Goal: Navigation & Orientation: Understand site structure

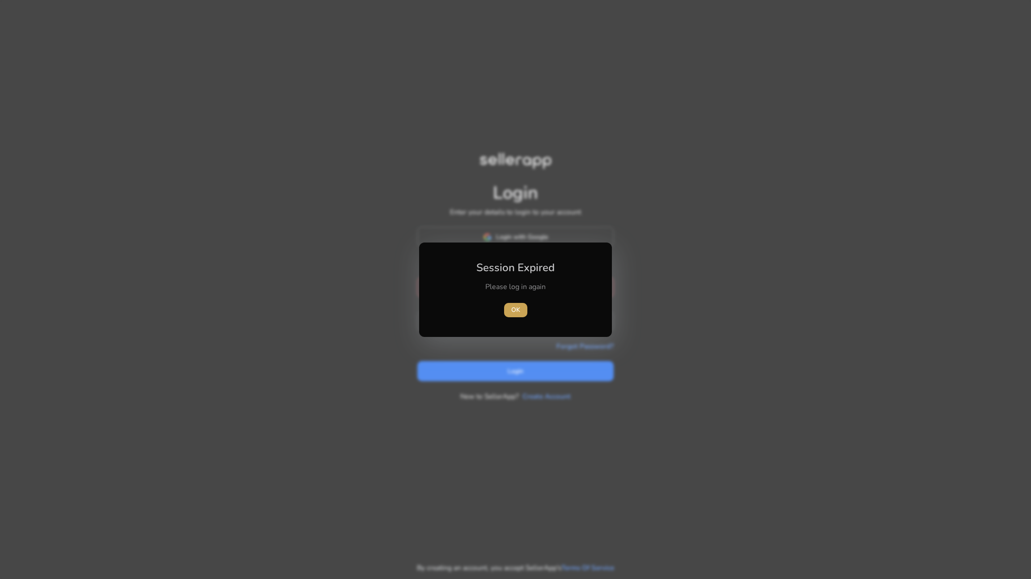
click at [515, 311] on span "OK" at bounding box center [515, 309] width 9 height 9
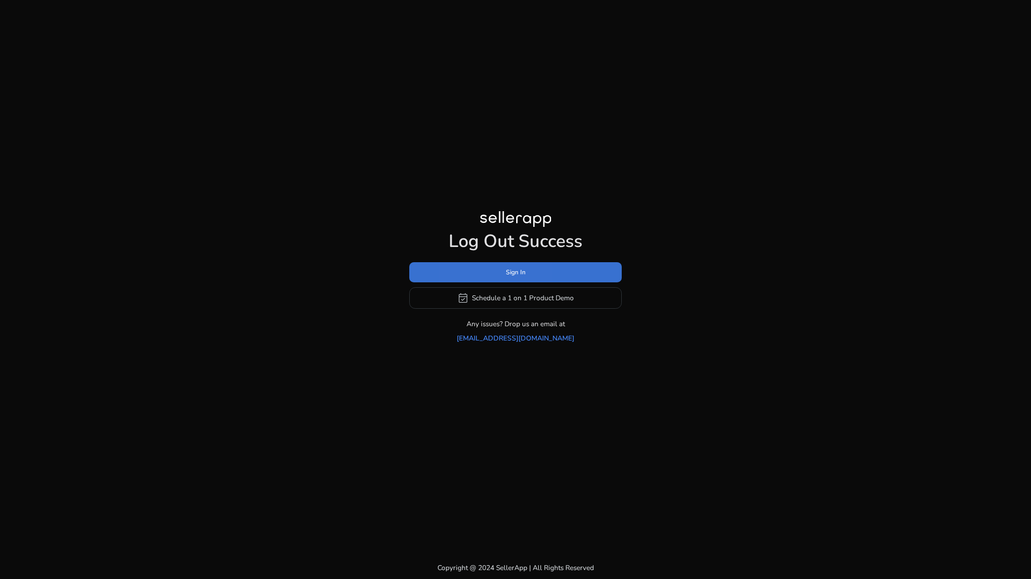
click at [474, 283] on span at bounding box center [515, 271] width 213 height 21
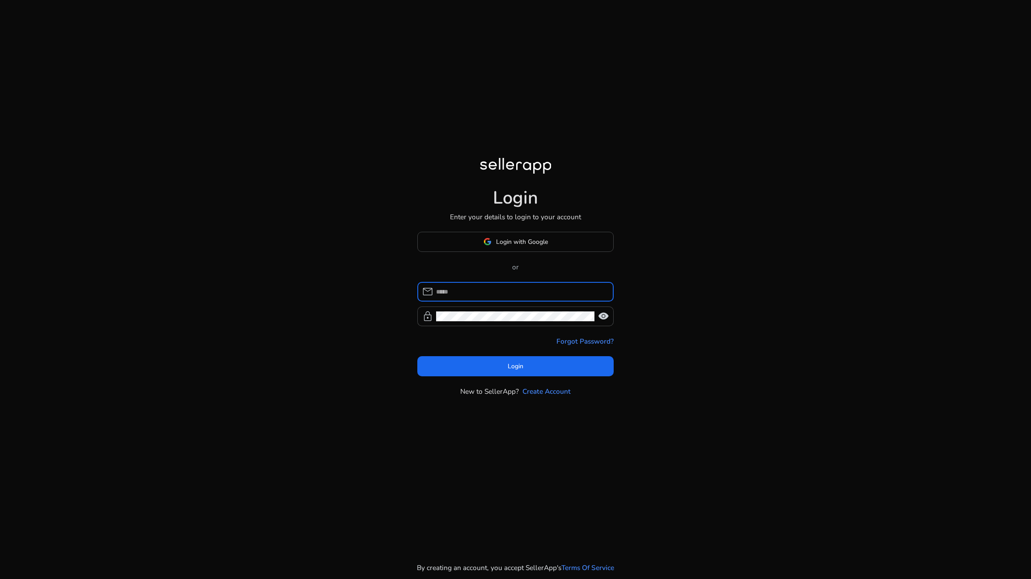
click at [472, 291] on input at bounding box center [521, 292] width 170 height 10
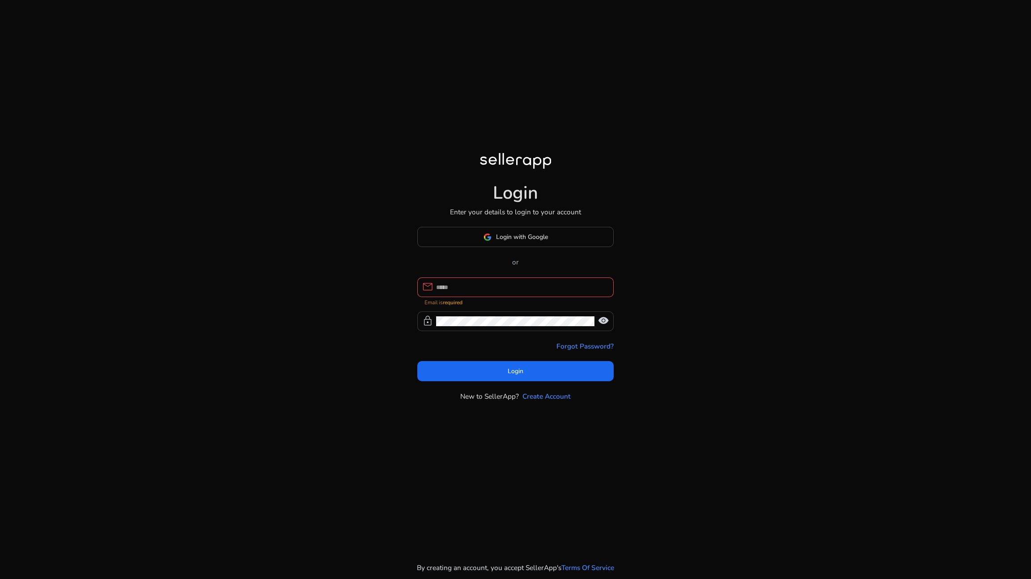
type input "**********"
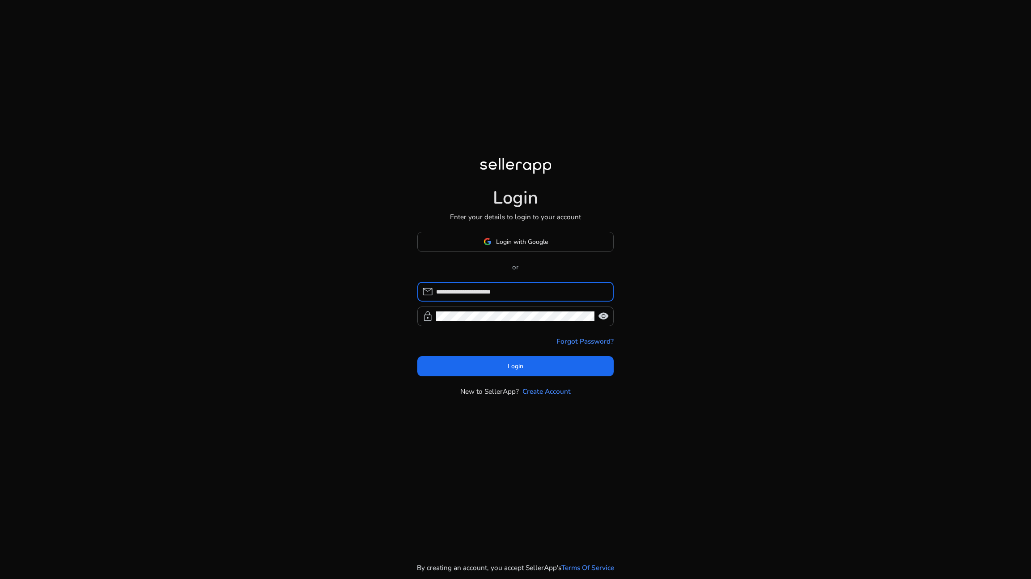
click at [506, 378] on div "**********" at bounding box center [515, 314] width 197 height 165
click at [506, 369] on span at bounding box center [515, 366] width 197 height 21
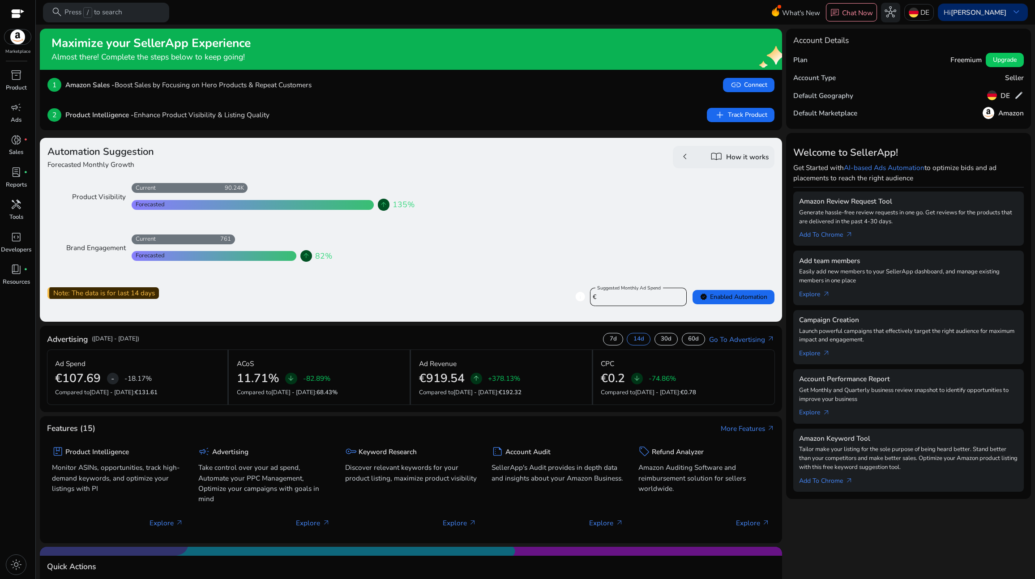
click at [980, 13] on b "Anh Nguyen" at bounding box center [977, 12] width 55 height 9
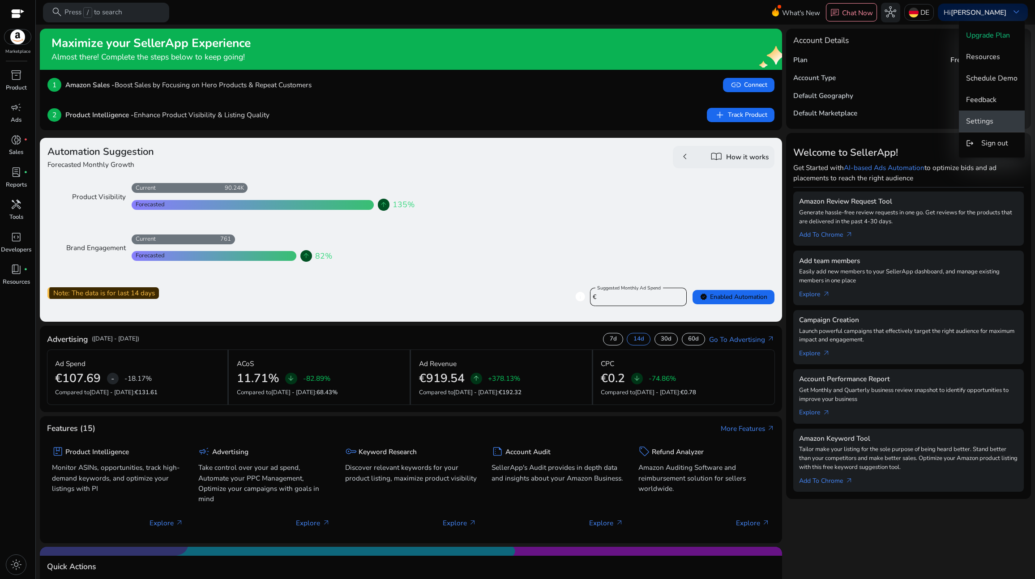
click at [995, 123] on span "Settings" at bounding box center [991, 121] width 51 height 10
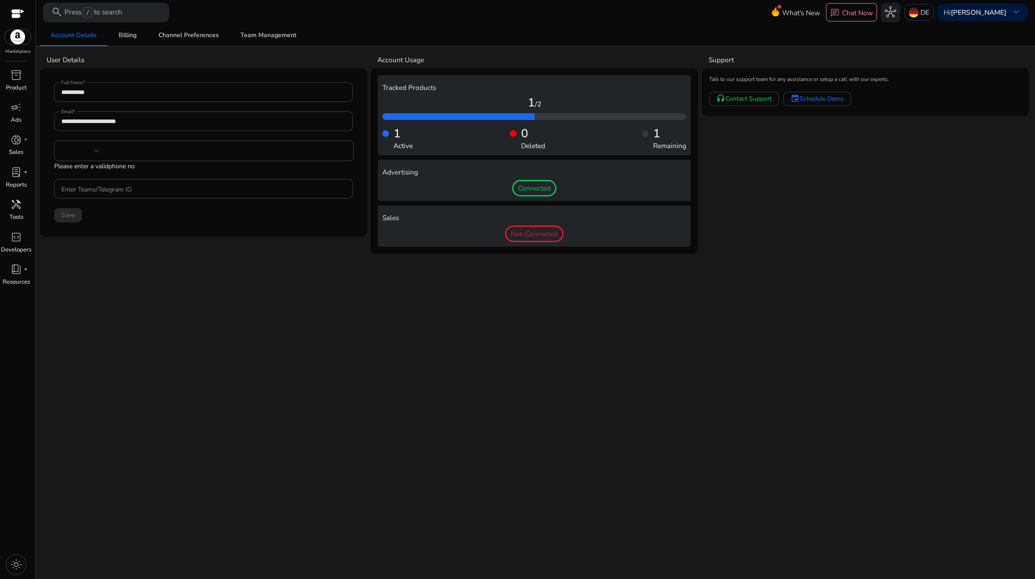
type input "***"
click at [130, 37] on span "Billing" at bounding box center [128, 35] width 18 height 6
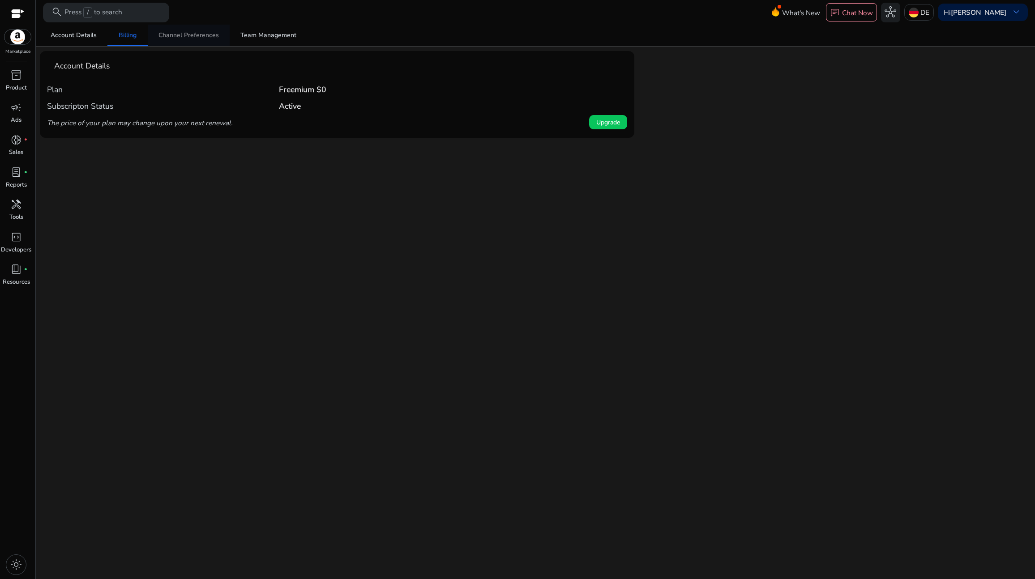
click at [198, 36] on span "Channel Preferences" at bounding box center [188, 35] width 60 height 6
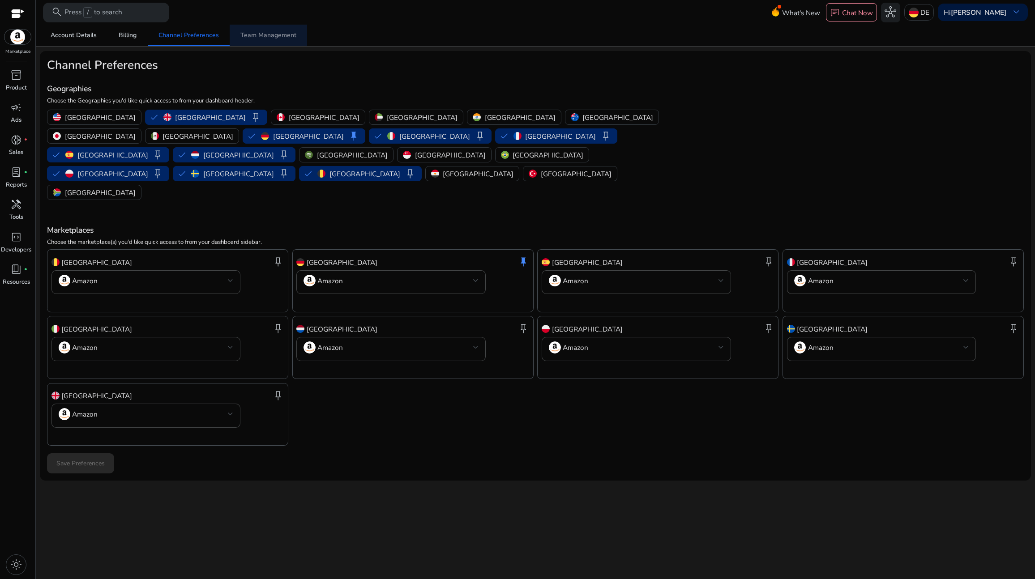
click at [269, 35] on span "Team Management" at bounding box center [268, 35] width 56 height 6
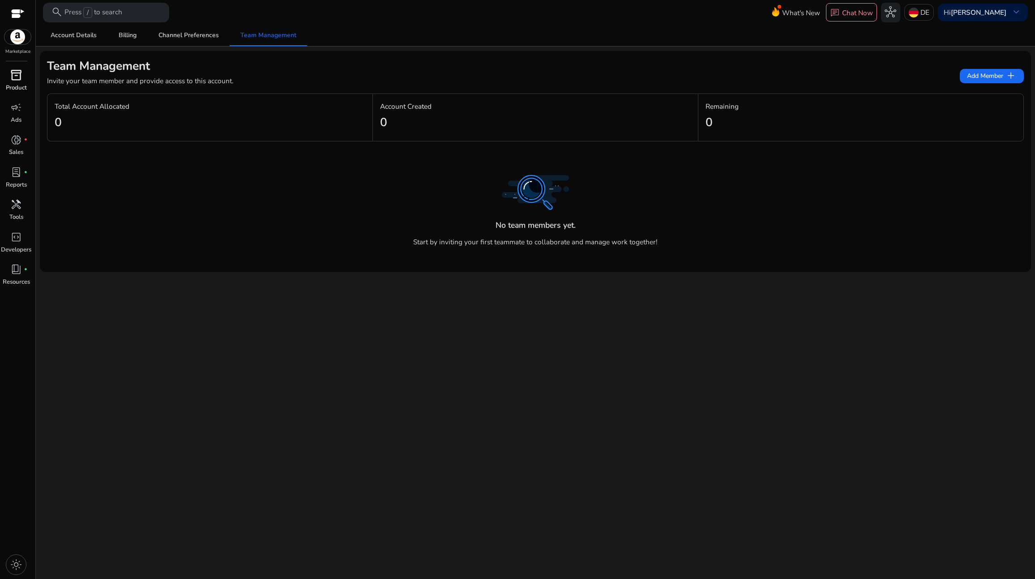
click at [19, 81] on span "inventory_2" at bounding box center [16, 75] width 12 height 12
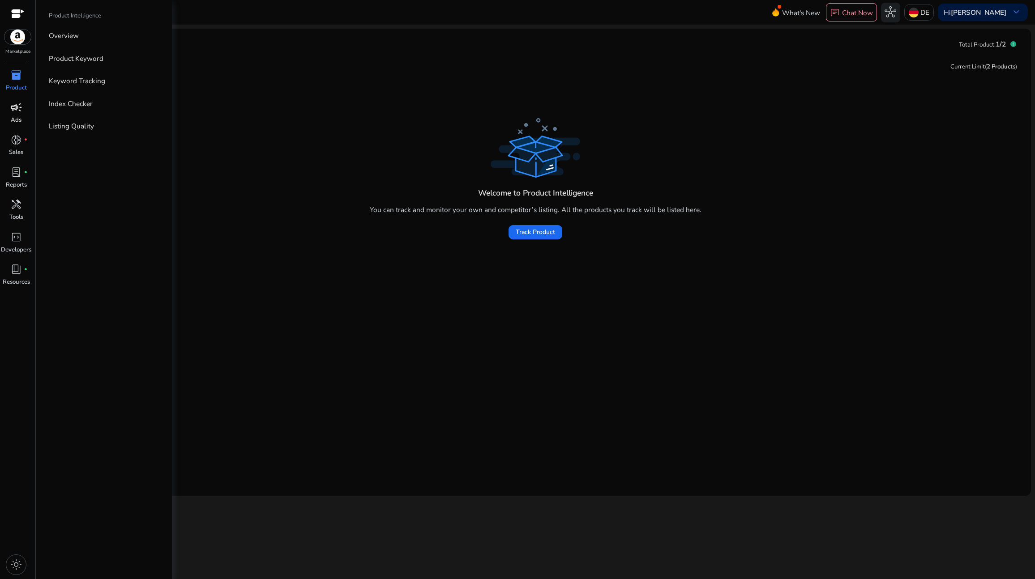
click at [11, 113] on span "campaign" at bounding box center [16, 108] width 12 height 12
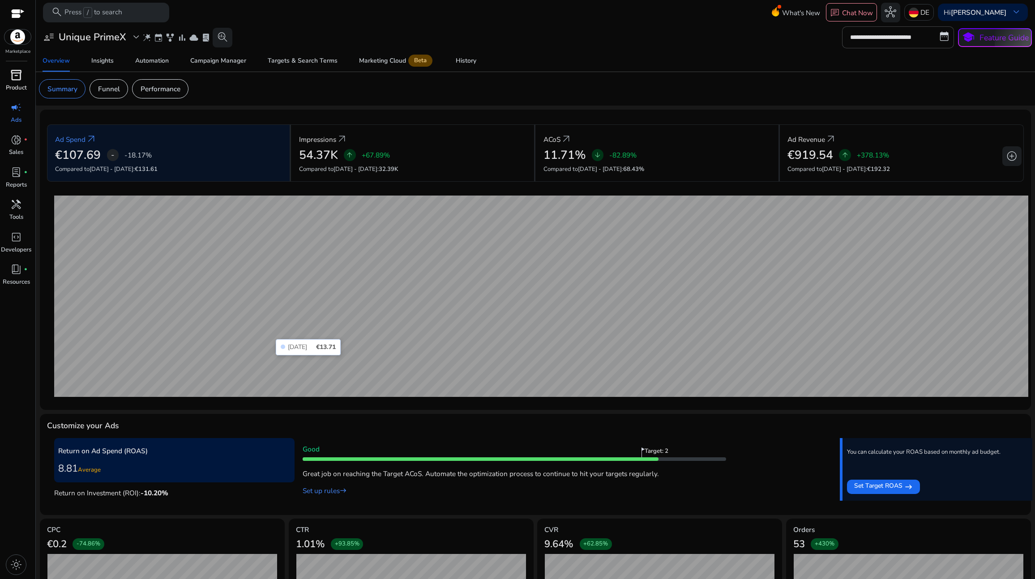
scroll to position [64, 0]
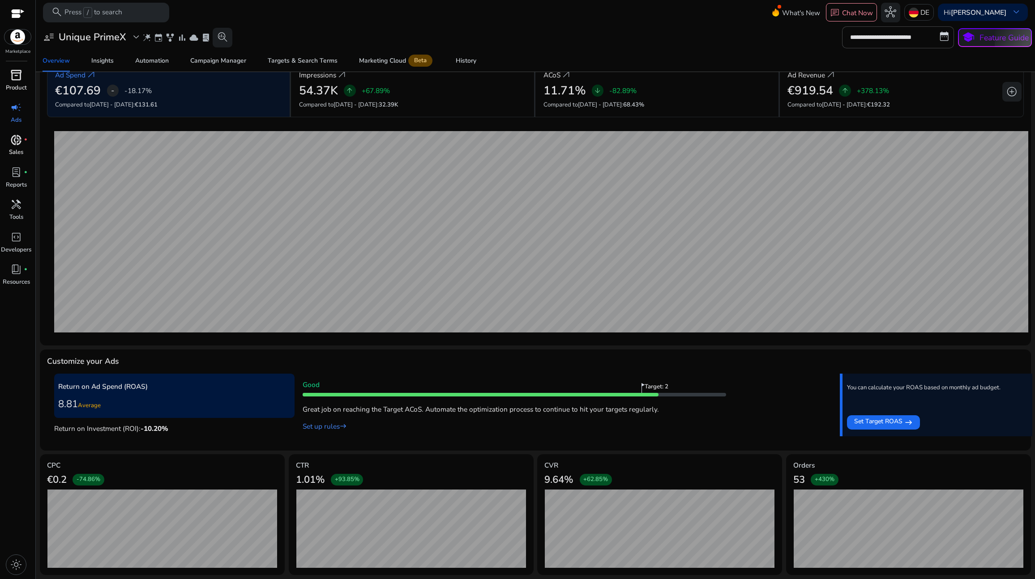
click at [13, 145] on span "donut_small" at bounding box center [16, 140] width 12 height 12
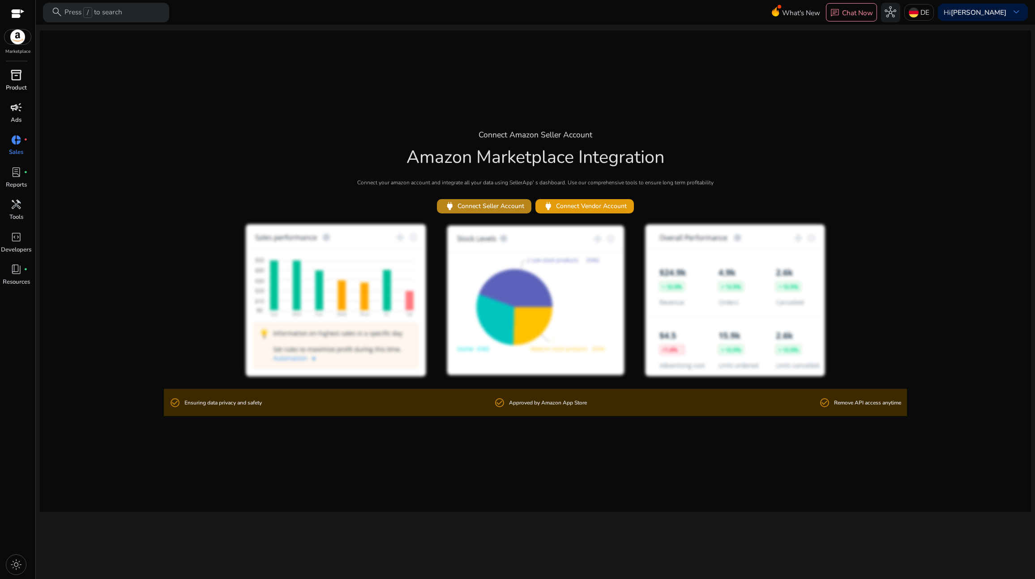
click at [486, 211] on span "power Connect Seller Account" at bounding box center [484, 206] width 80 height 12
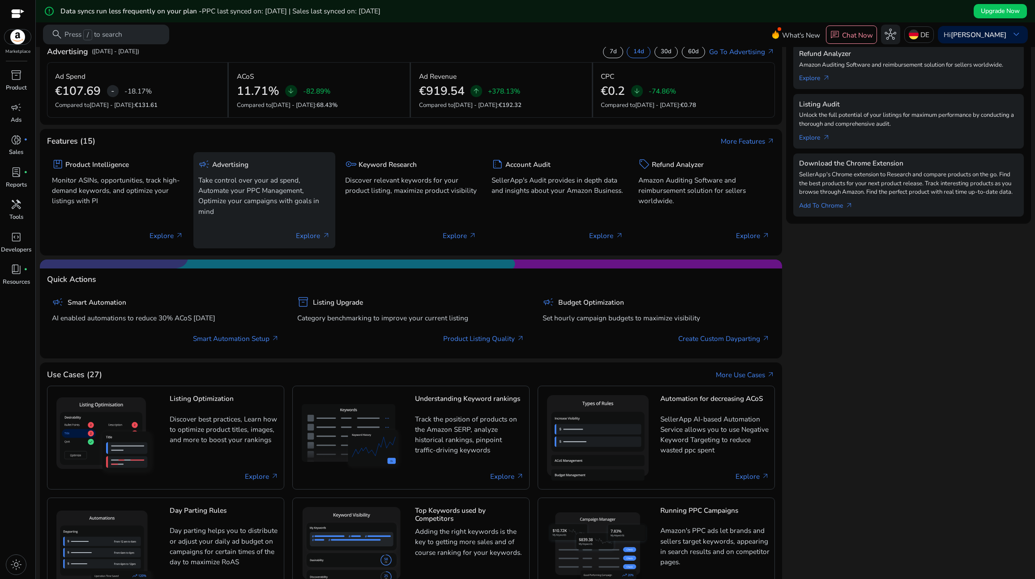
scroll to position [274, 0]
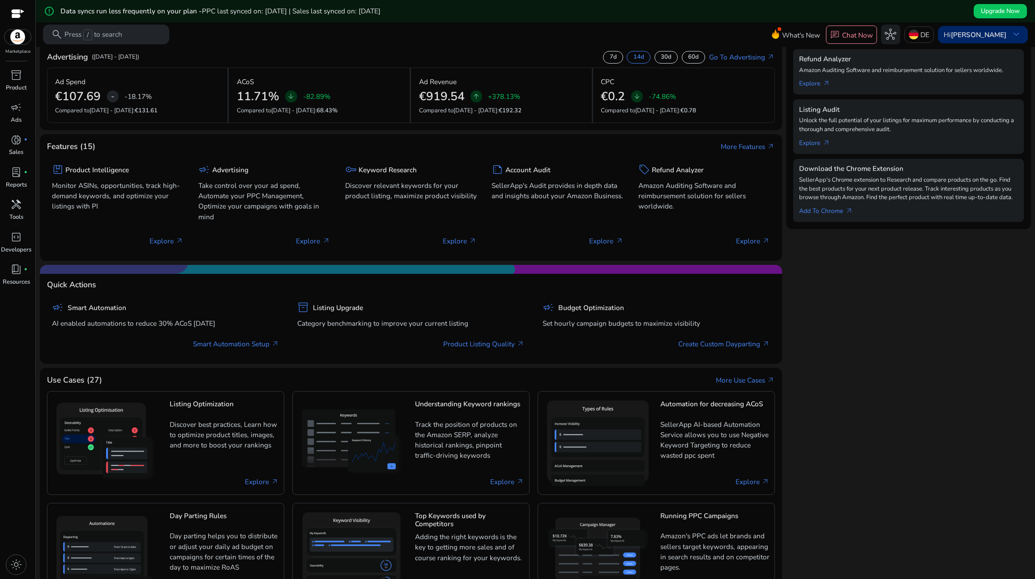
click at [992, 41] on div "Hi [PERSON_NAME] keyboard_arrow_down" at bounding box center [982, 34] width 90 height 17
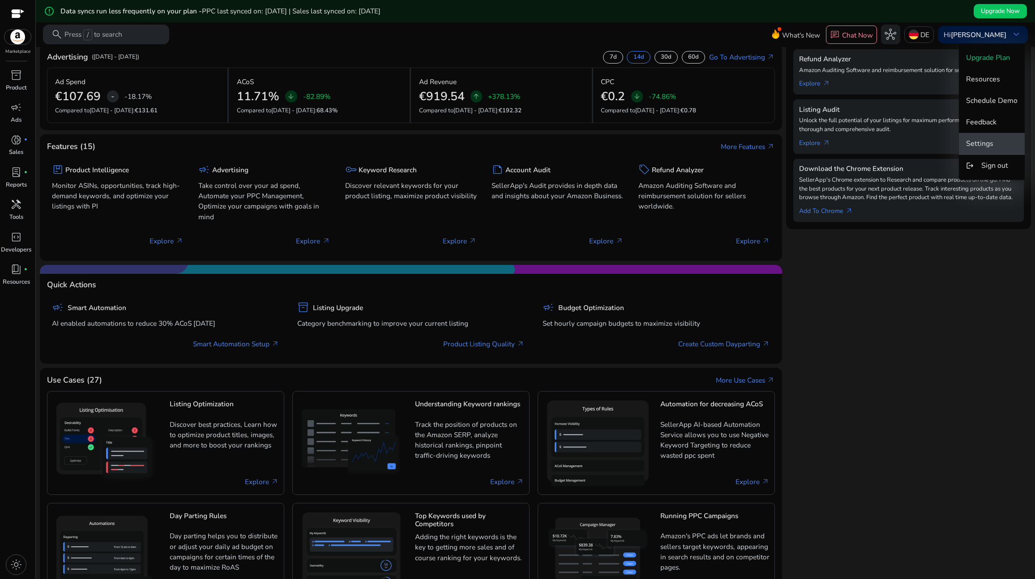
click at [967, 139] on span "Settings" at bounding box center [979, 144] width 27 height 10
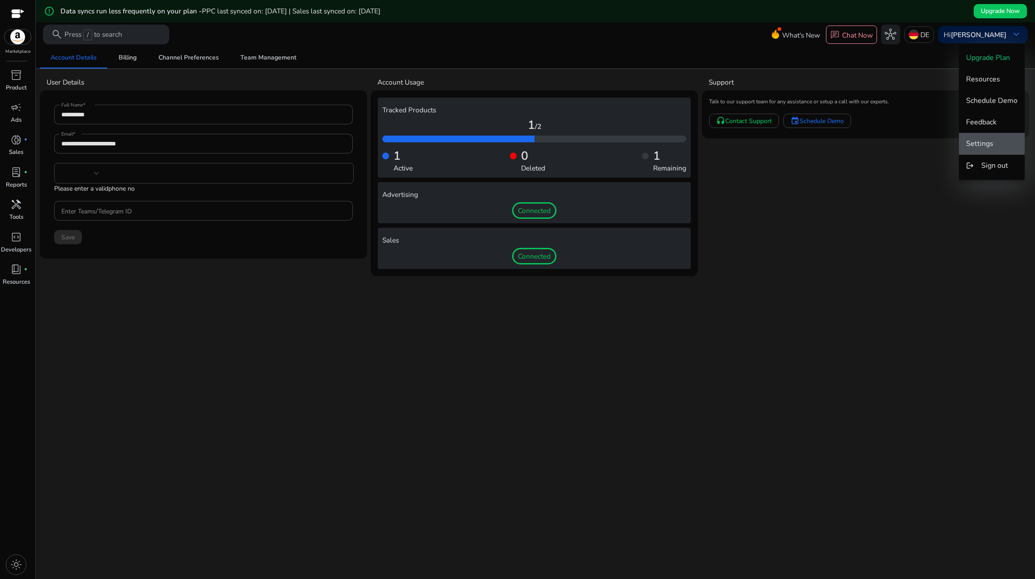
type input "***"
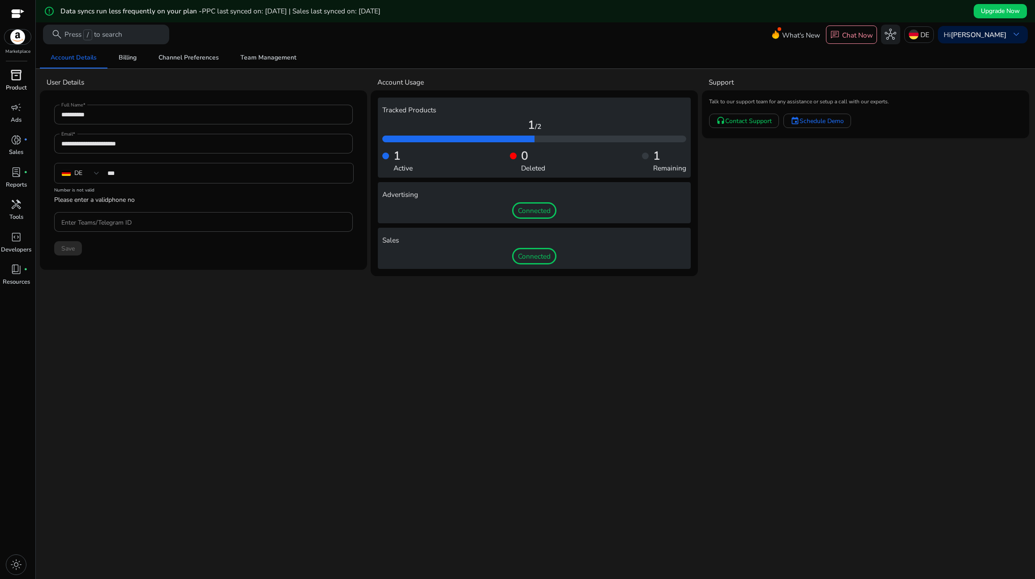
click at [22, 78] on div "inventory_2" at bounding box center [15, 75] width 27 height 16
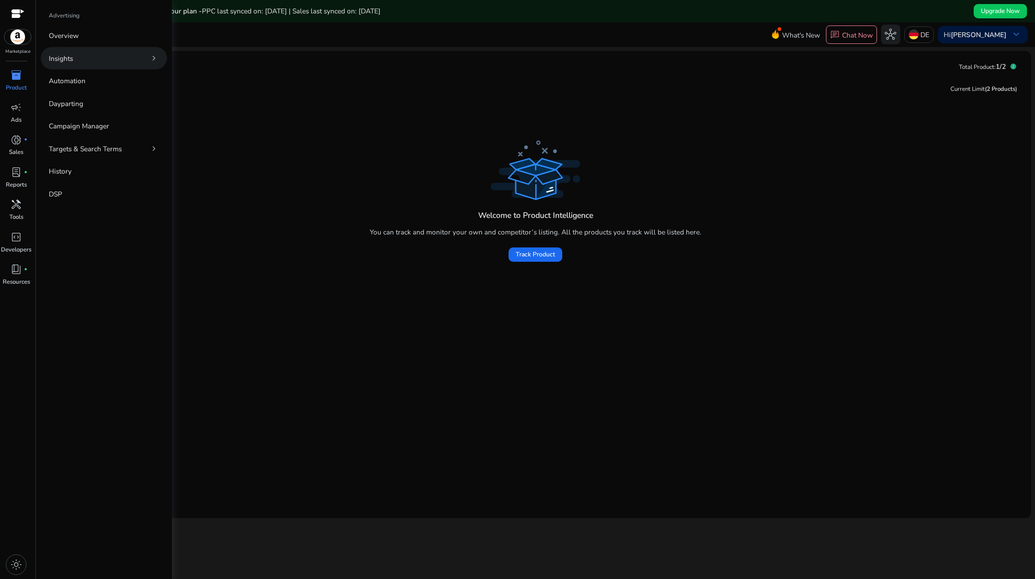
click at [94, 63] on link "Insights chevron_right" at bounding box center [104, 58] width 126 height 22
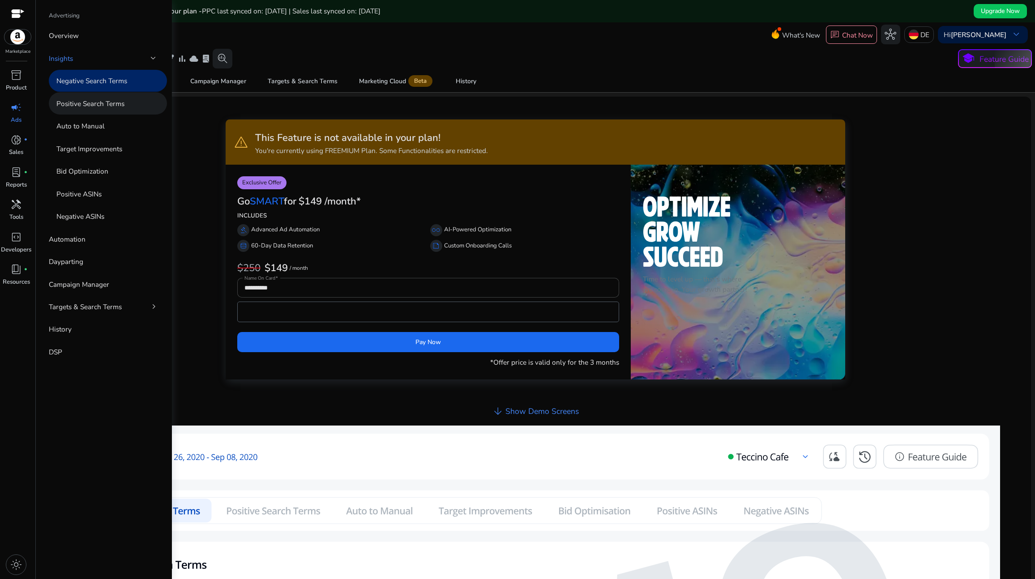
click at [96, 103] on p "Positive Search Terms" at bounding box center [90, 103] width 68 height 10
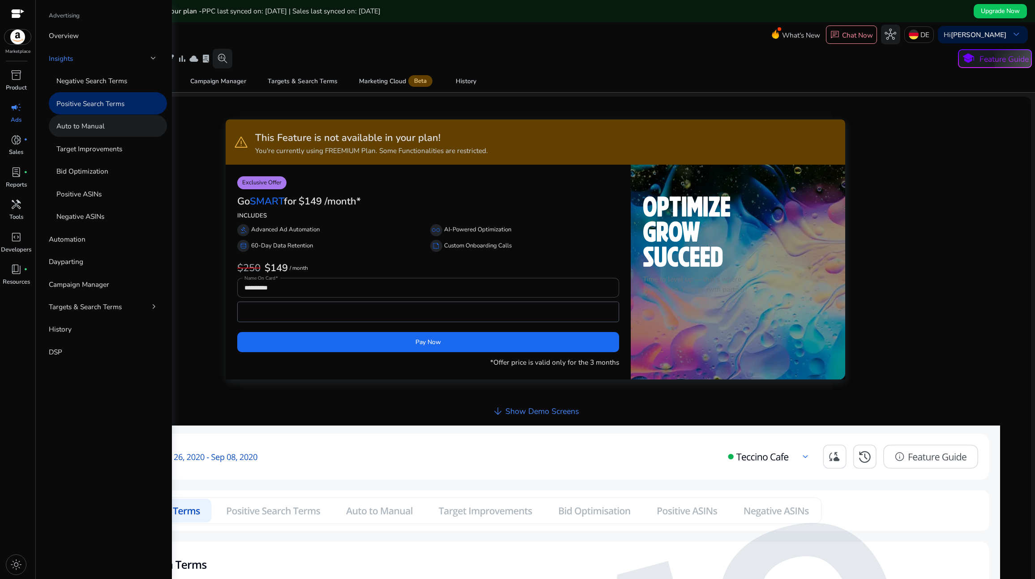
click at [94, 130] on p "Auto to Manual" at bounding box center [80, 126] width 48 height 10
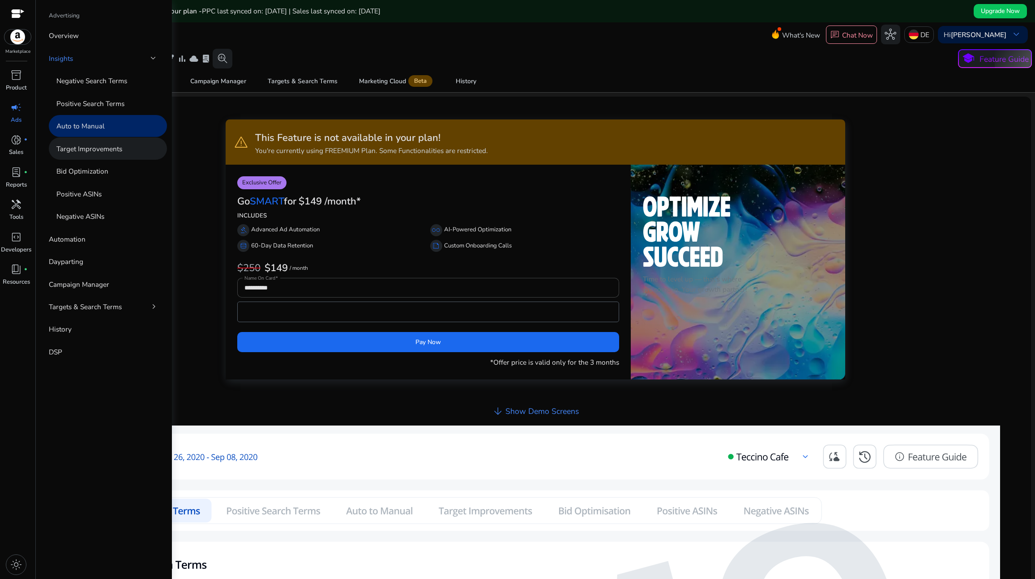
click at [95, 151] on p "Target Improvements" at bounding box center [89, 149] width 66 height 10
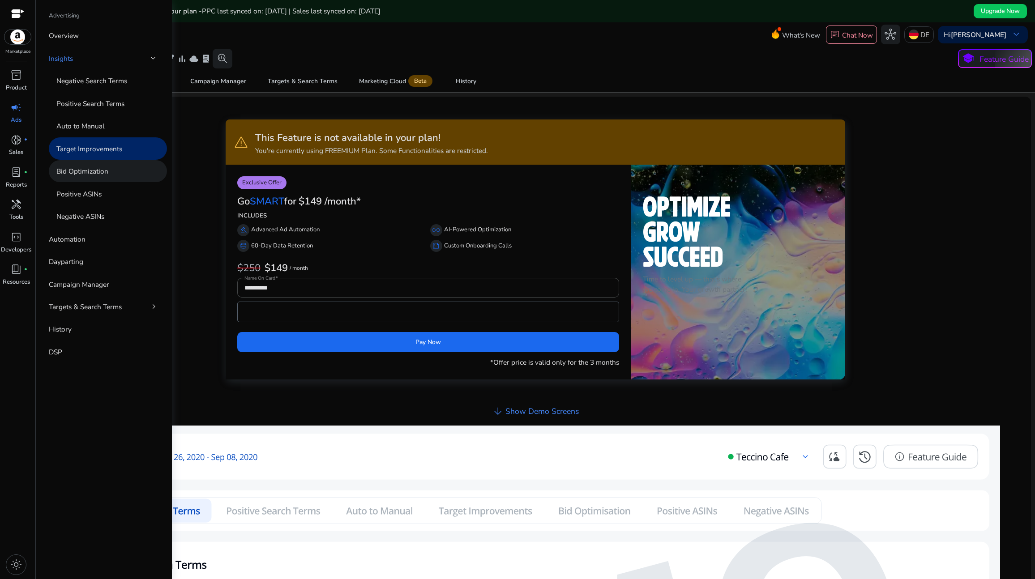
click at [94, 172] on p "Bid Optimization" at bounding box center [82, 171] width 52 height 10
click at [23, 175] on div "lab_profile fiber_manual_record" at bounding box center [15, 173] width 27 height 16
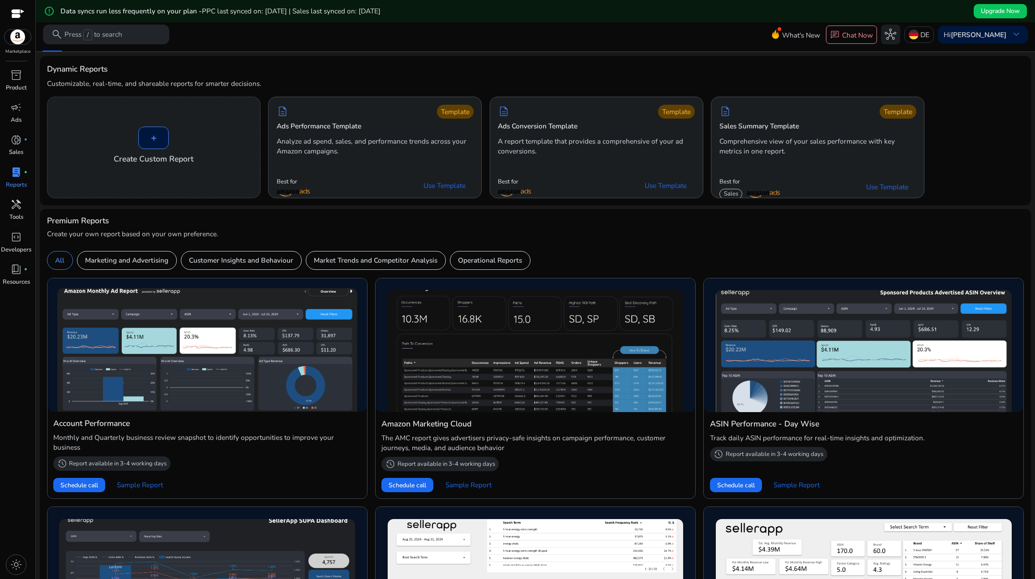
scroll to position [17, 0]
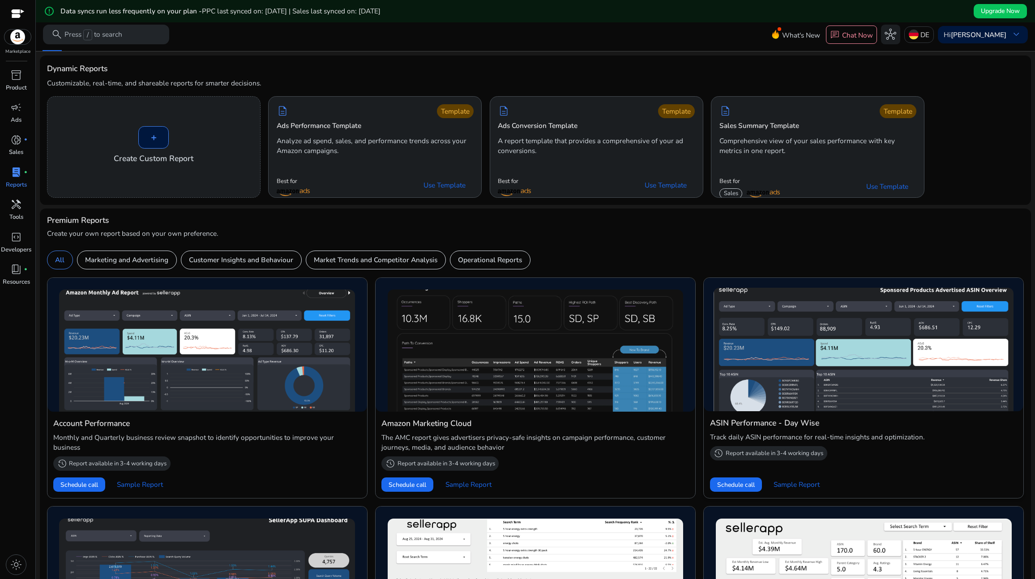
click at [838, 362] on img at bounding box center [863, 350] width 300 height 124
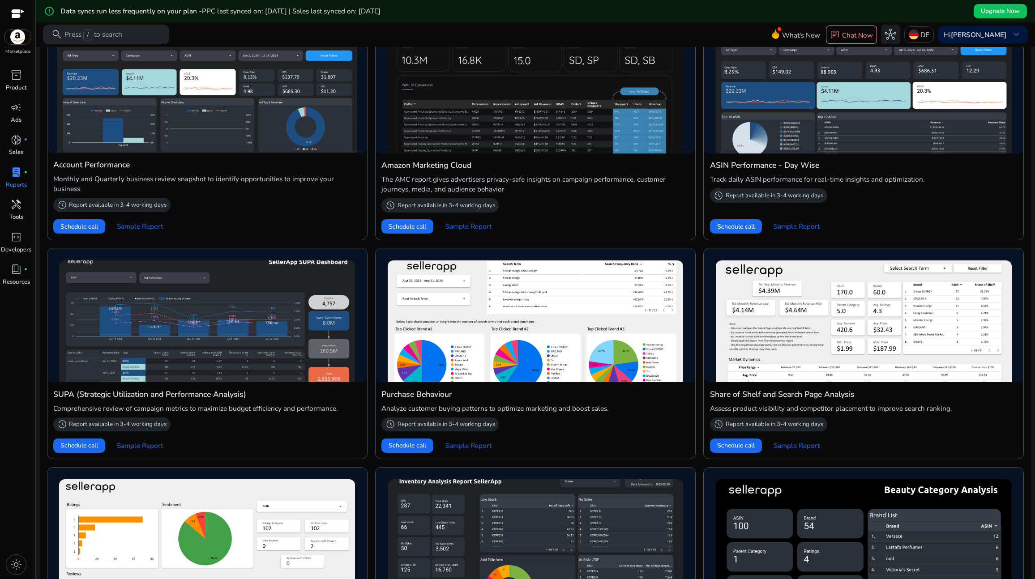
scroll to position [374, 0]
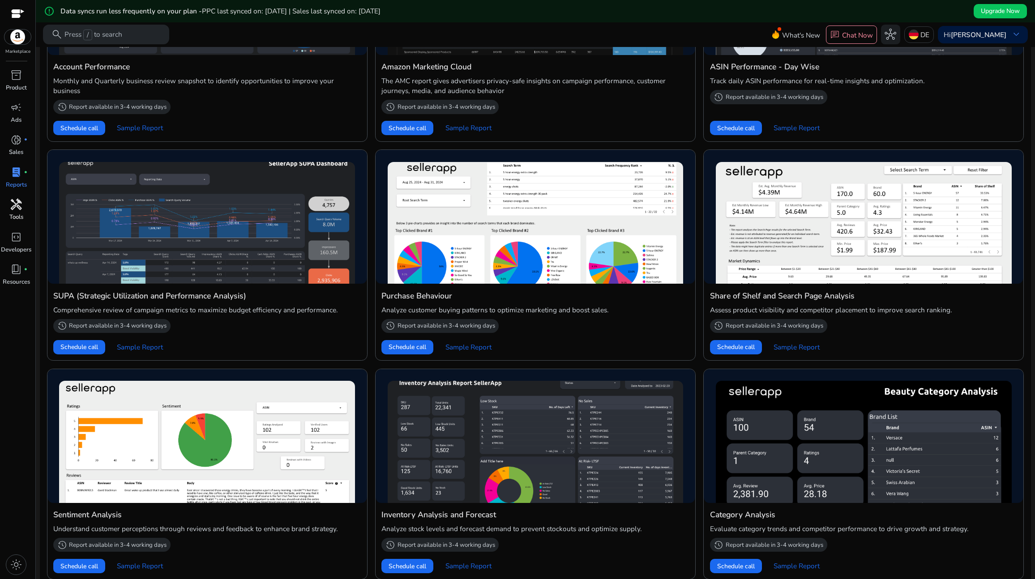
click at [20, 212] on div "handyman" at bounding box center [15, 205] width 27 height 16
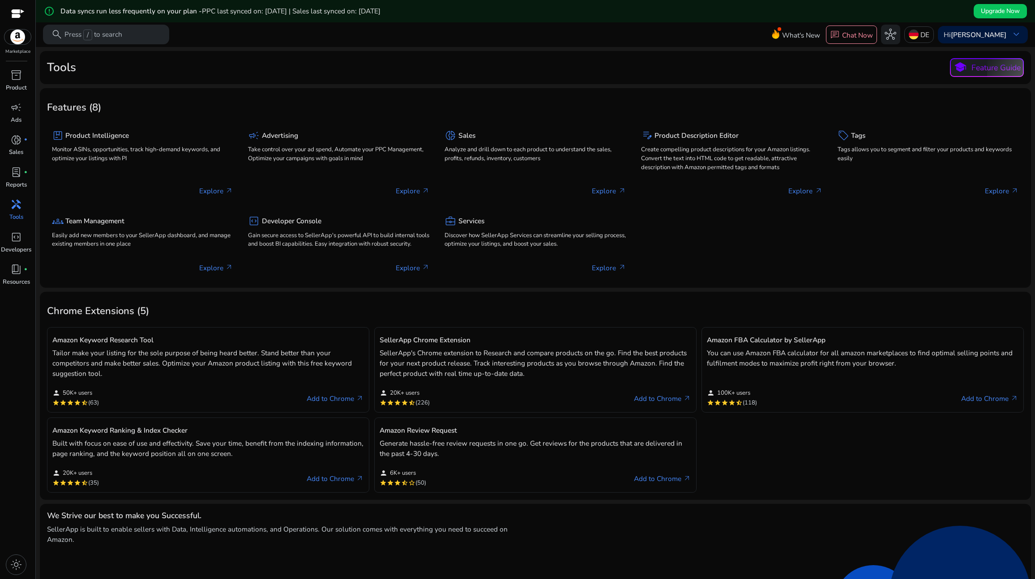
click at [423, 458] on p "Generate hassle-free review requests in one go. Get reviews for the products th…" at bounding box center [534, 448] width 311 height 21
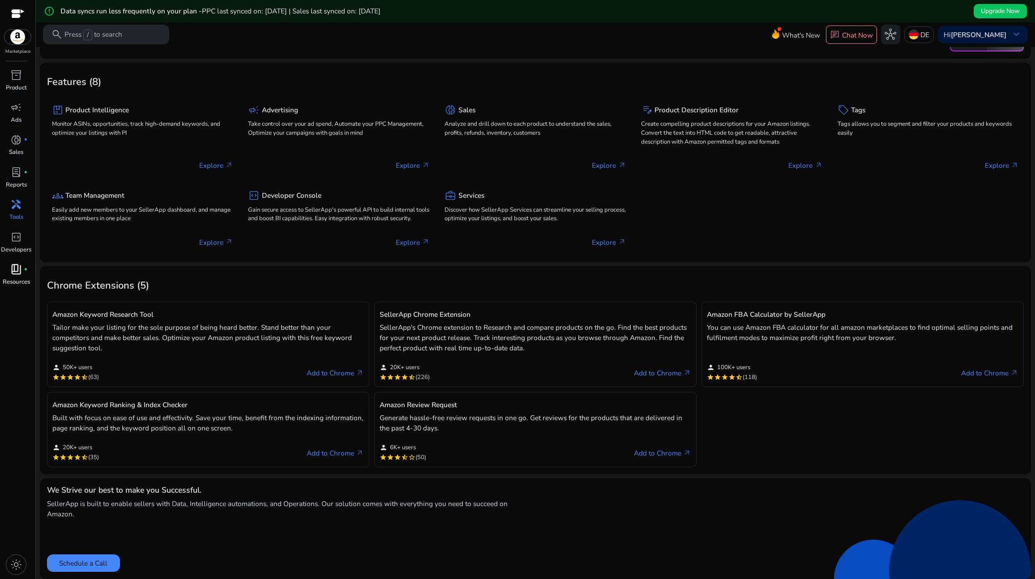
click at [19, 269] on span "book_4" at bounding box center [16, 270] width 12 height 12
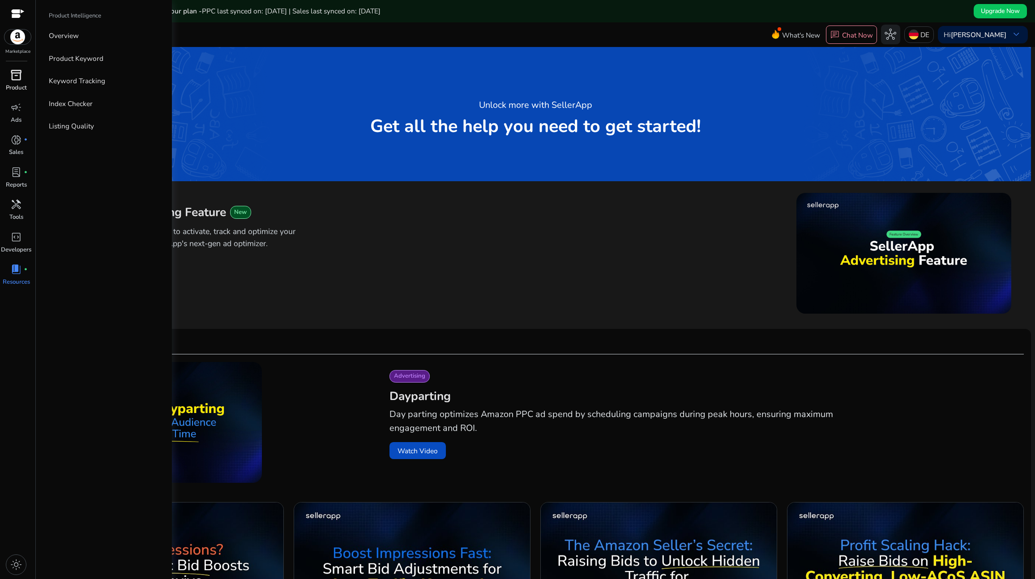
click at [17, 69] on span "inventory_2" at bounding box center [16, 75] width 12 height 12
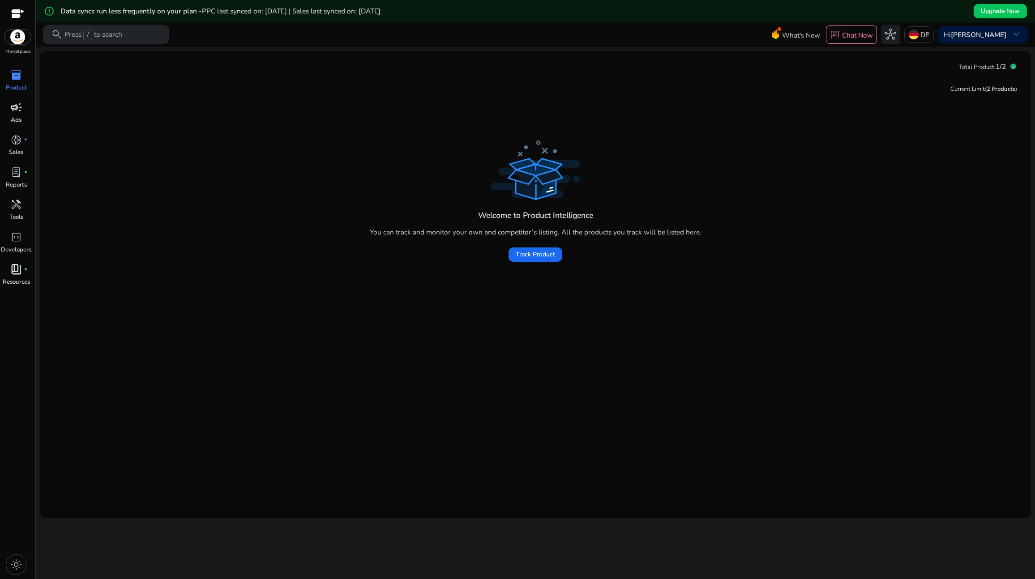
click at [17, 111] on span "campaign" at bounding box center [16, 108] width 12 height 12
